Goal: Understand site structure

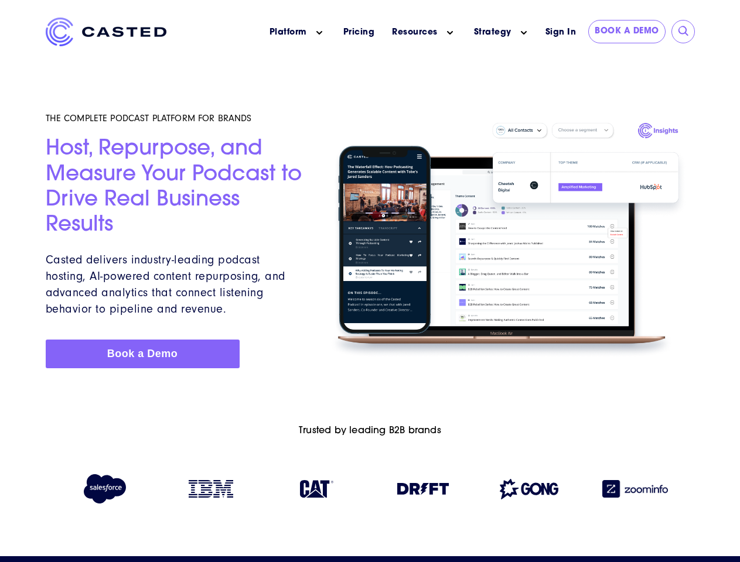
click at [319, 33] on icon "Main menu" at bounding box center [319, 33] width 6 height 6
click at [450, 33] on icon "Main menu" at bounding box center [450, 33] width 6 height 6
click at [492, 32] on link "Strategy" at bounding box center [492, 32] width 37 height 12
click at [523, 33] on icon "Main menu" at bounding box center [524, 33] width 6 height 6
click at [683, 32] on input "submit" at bounding box center [684, 32] width 12 height 12
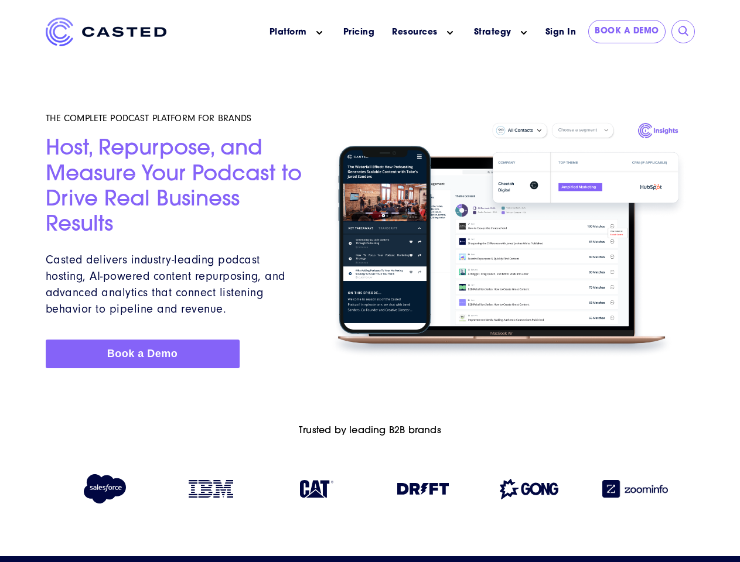
click at [423, 491] on img at bounding box center [423, 489] width 52 height 12
click at [529, 491] on img at bounding box center [528, 489] width 59 height 20
click at [635, 491] on img at bounding box center [635, 489] width 66 height 18
